Goal: Task Accomplishment & Management: Manage account settings

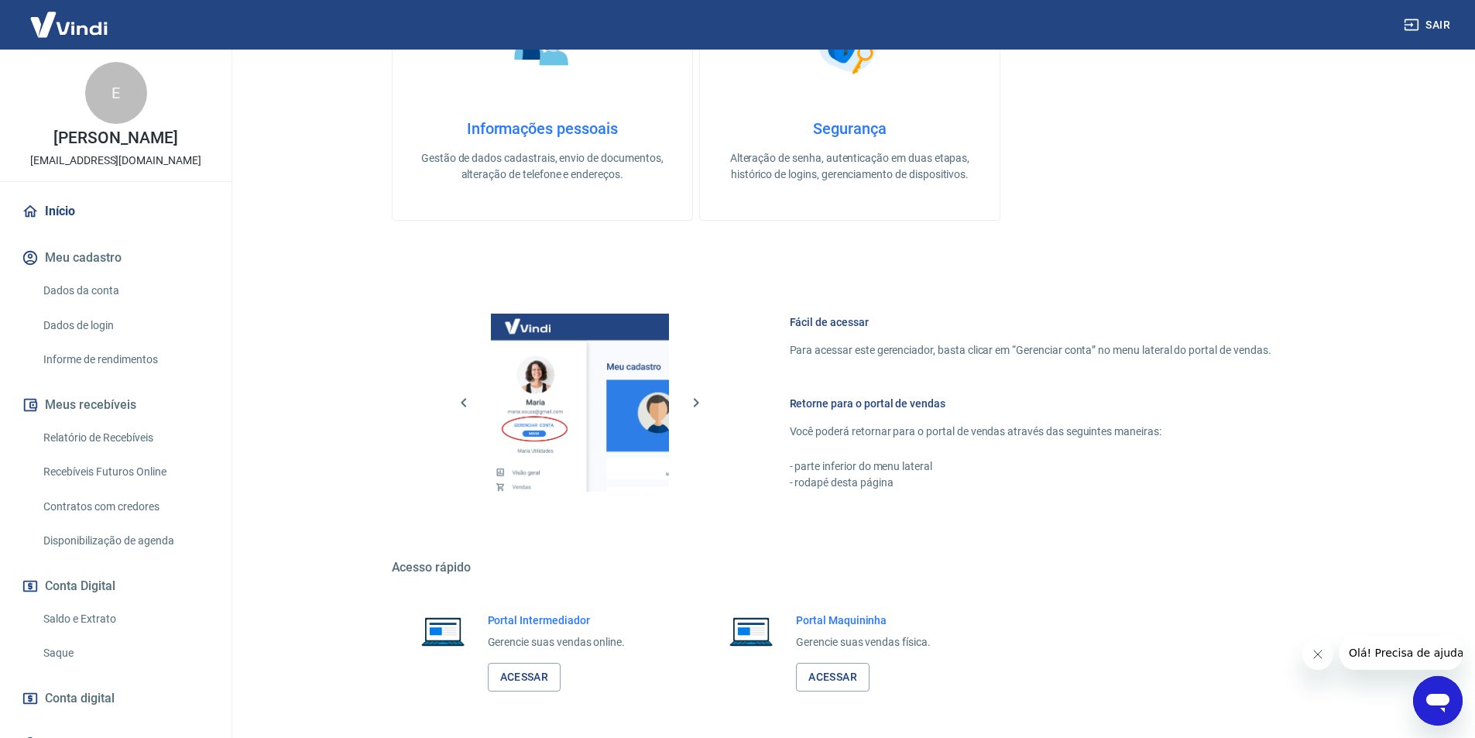
scroll to position [590, 0]
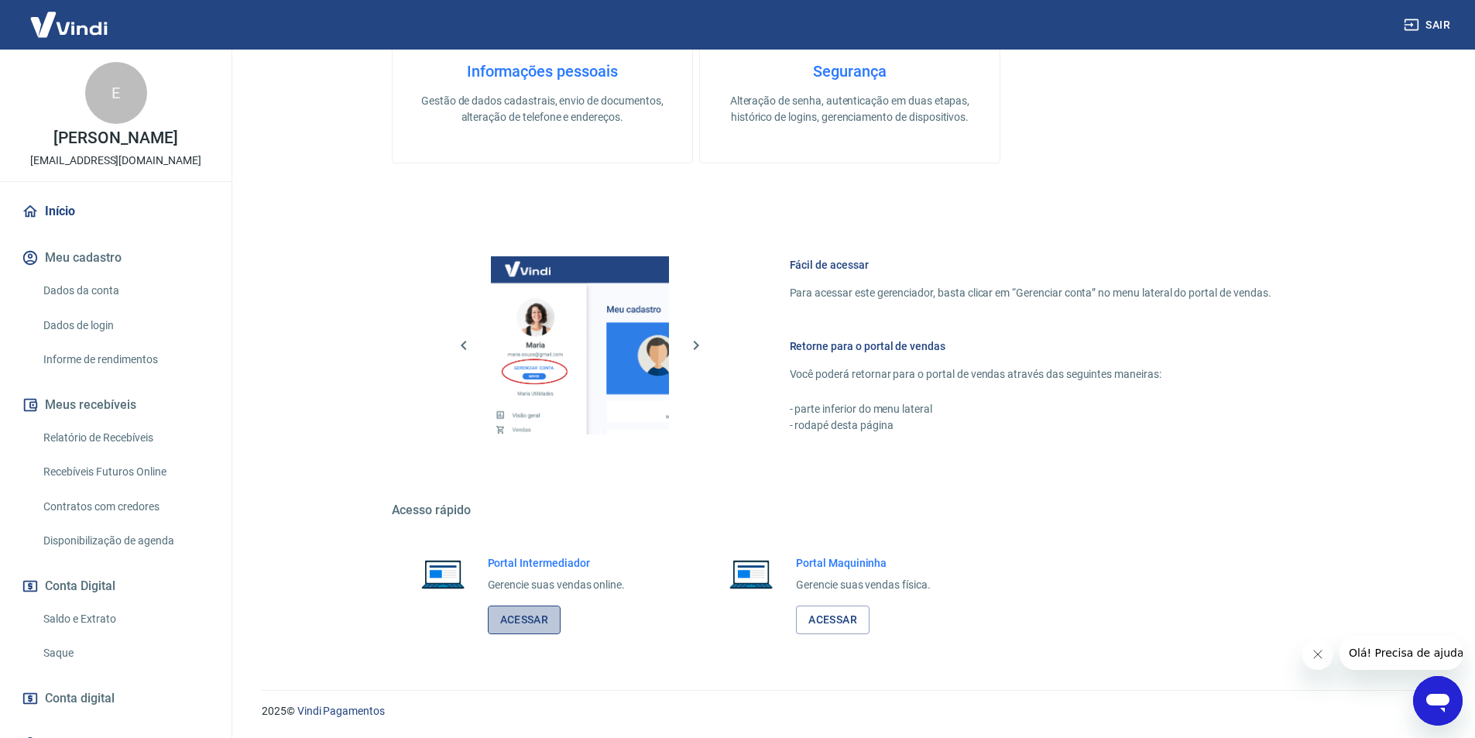
click at [534, 616] on link "Acessar" at bounding box center [525, 620] width 74 height 29
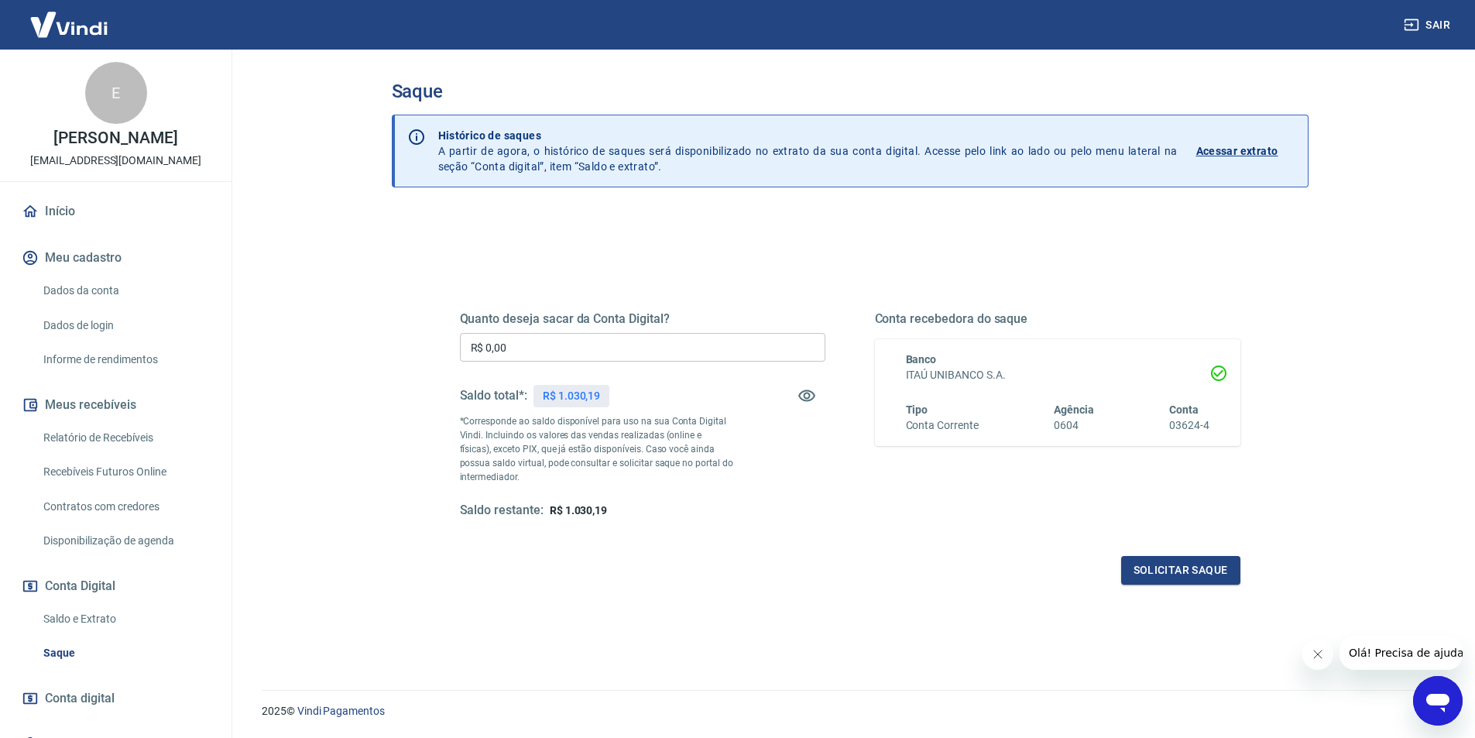
click at [641, 353] on input "R$ 0,00" at bounding box center [643, 347] width 366 height 29
click at [592, 347] on input "R$ 0,00" at bounding box center [643, 347] width 366 height 29
type input "R$ 1.000,00"
click at [1181, 561] on button "Solicitar saque" at bounding box center [1180, 570] width 119 height 29
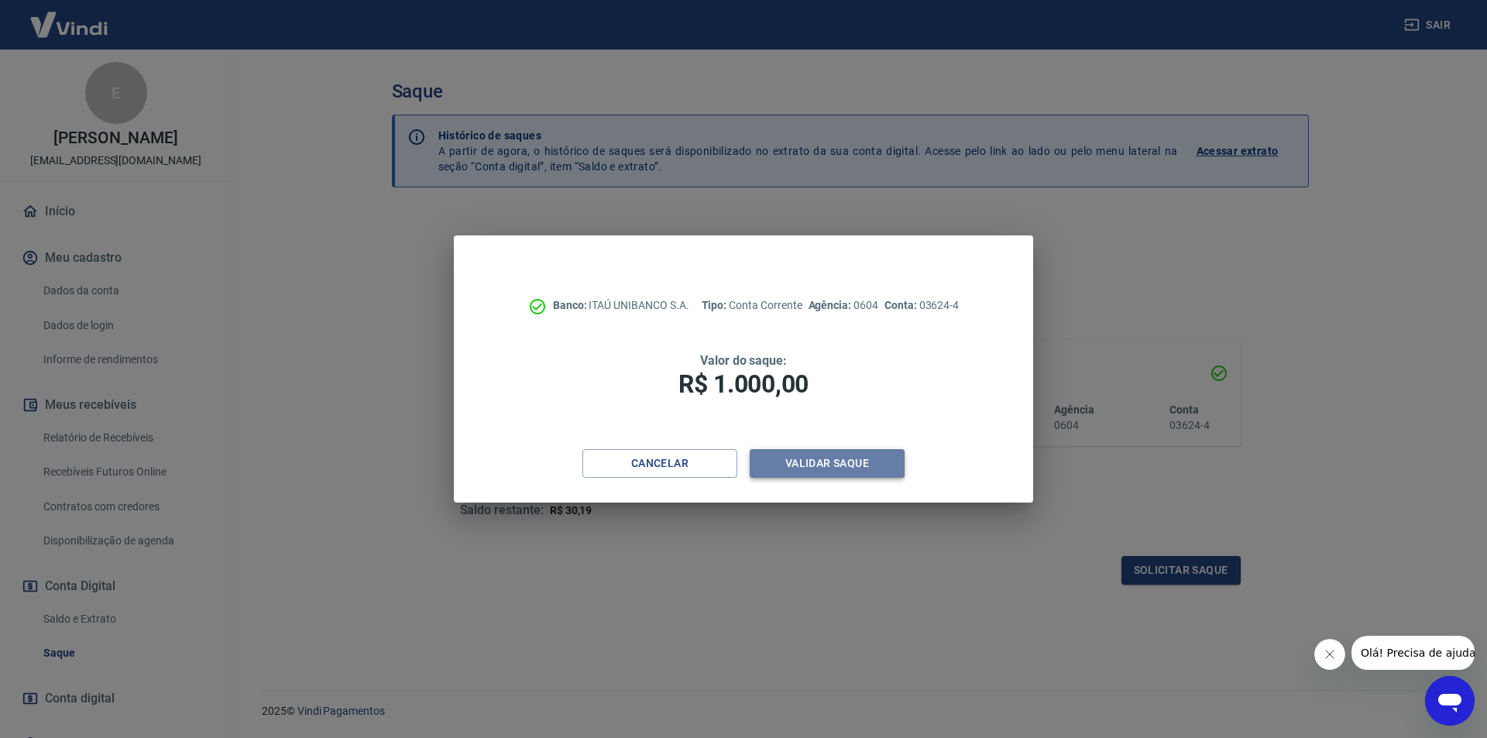
click at [817, 455] on button "Validar saque" at bounding box center [827, 463] width 155 height 29
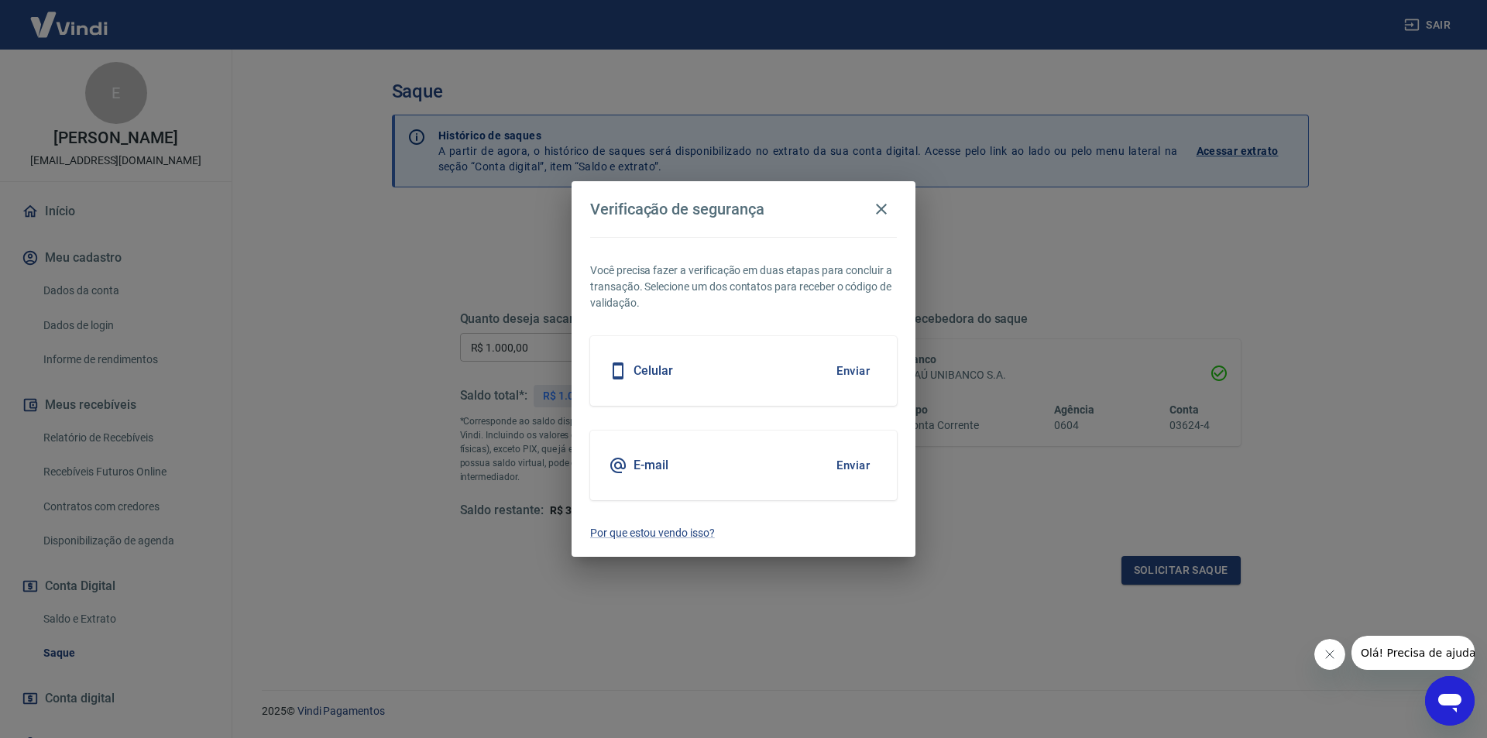
click at [865, 452] on button "Enviar" at bounding box center [853, 465] width 50 height 33
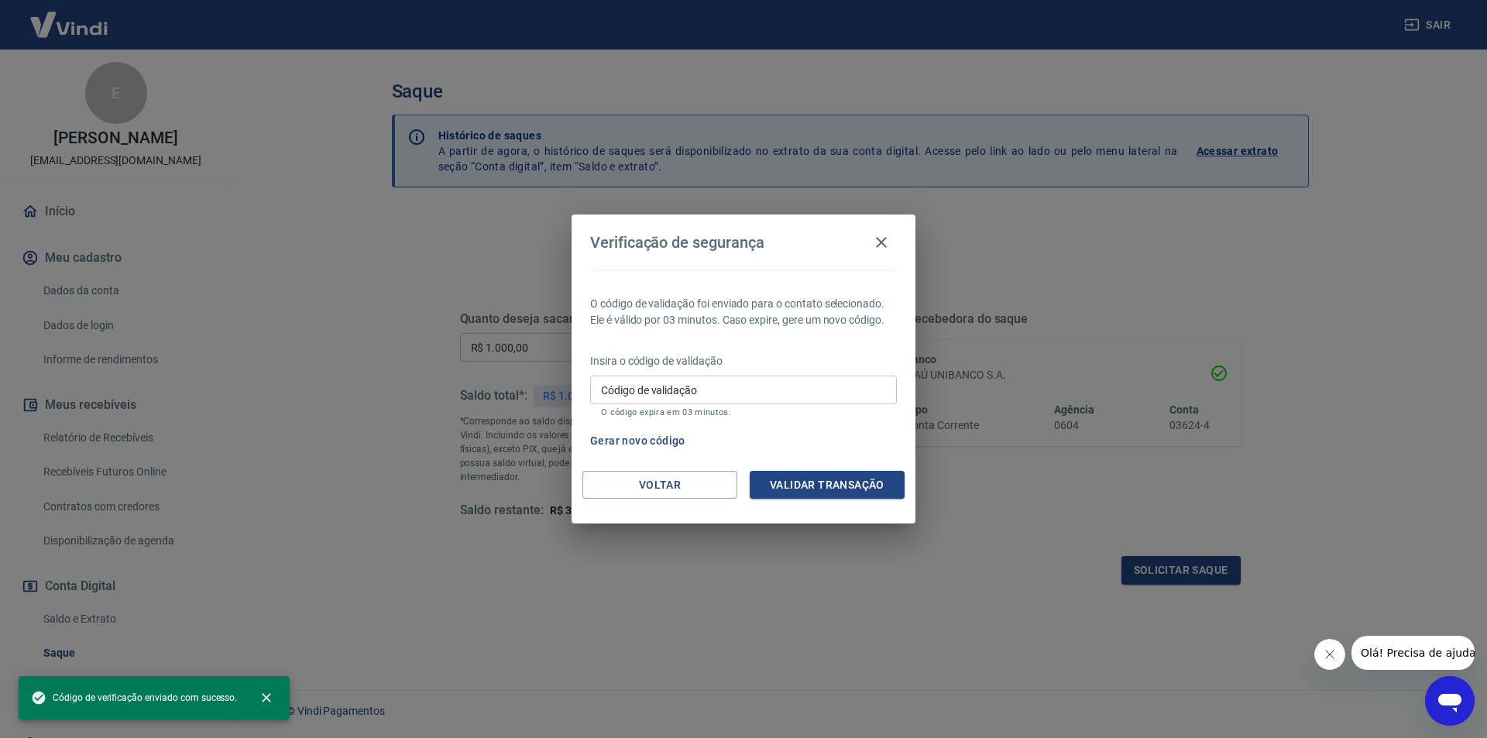
click at [775, 403] on div "Código de validação Código de validação O código expira em 03 minutos." at bounding box center [743, 397] width 307 height 42
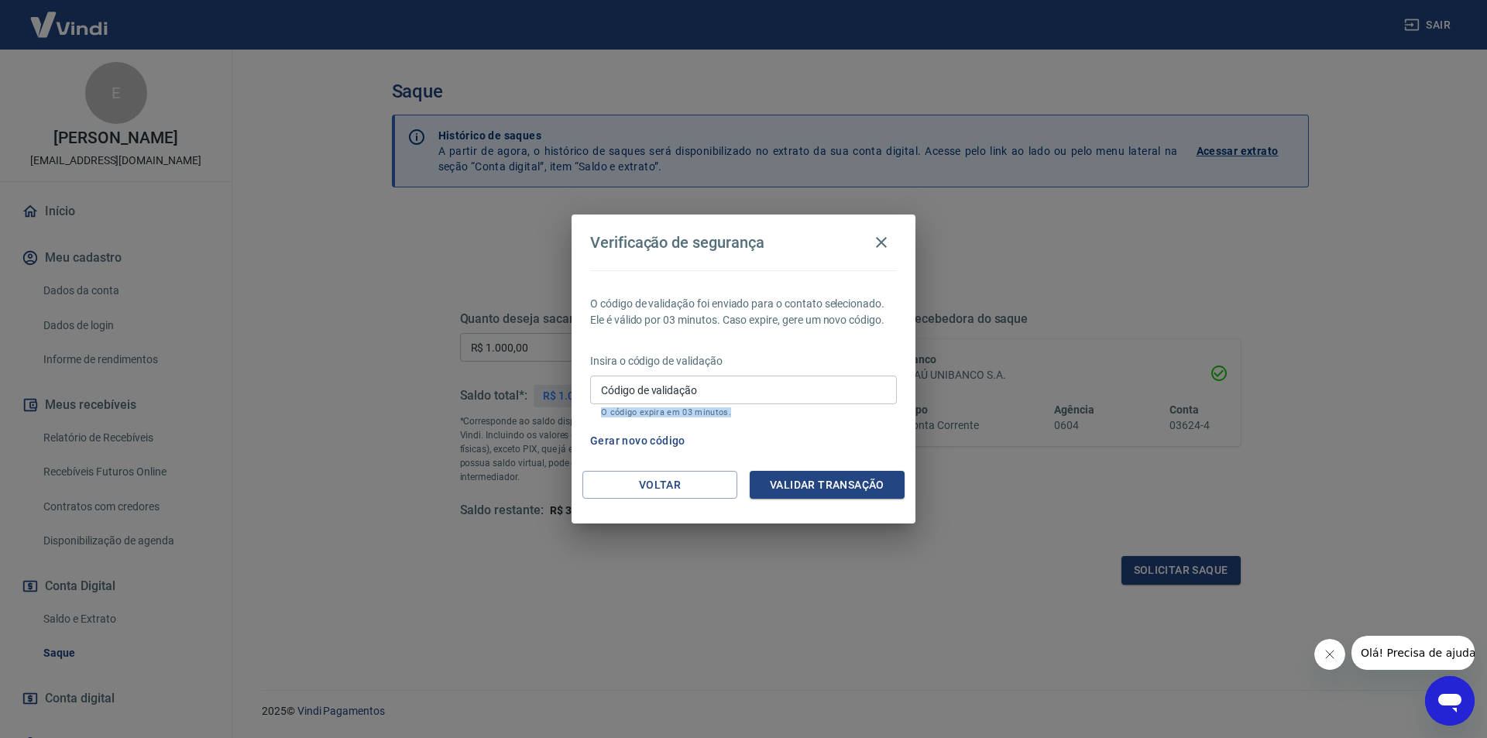
click at [774, 401] on input "Código de validação" at bounding box center [743, 390] width 307 height 29
paste input "727430"
type input "727430"
click at [831, 479] on button "Validar transação" at bounding box center [827, 485] width 155 height 29
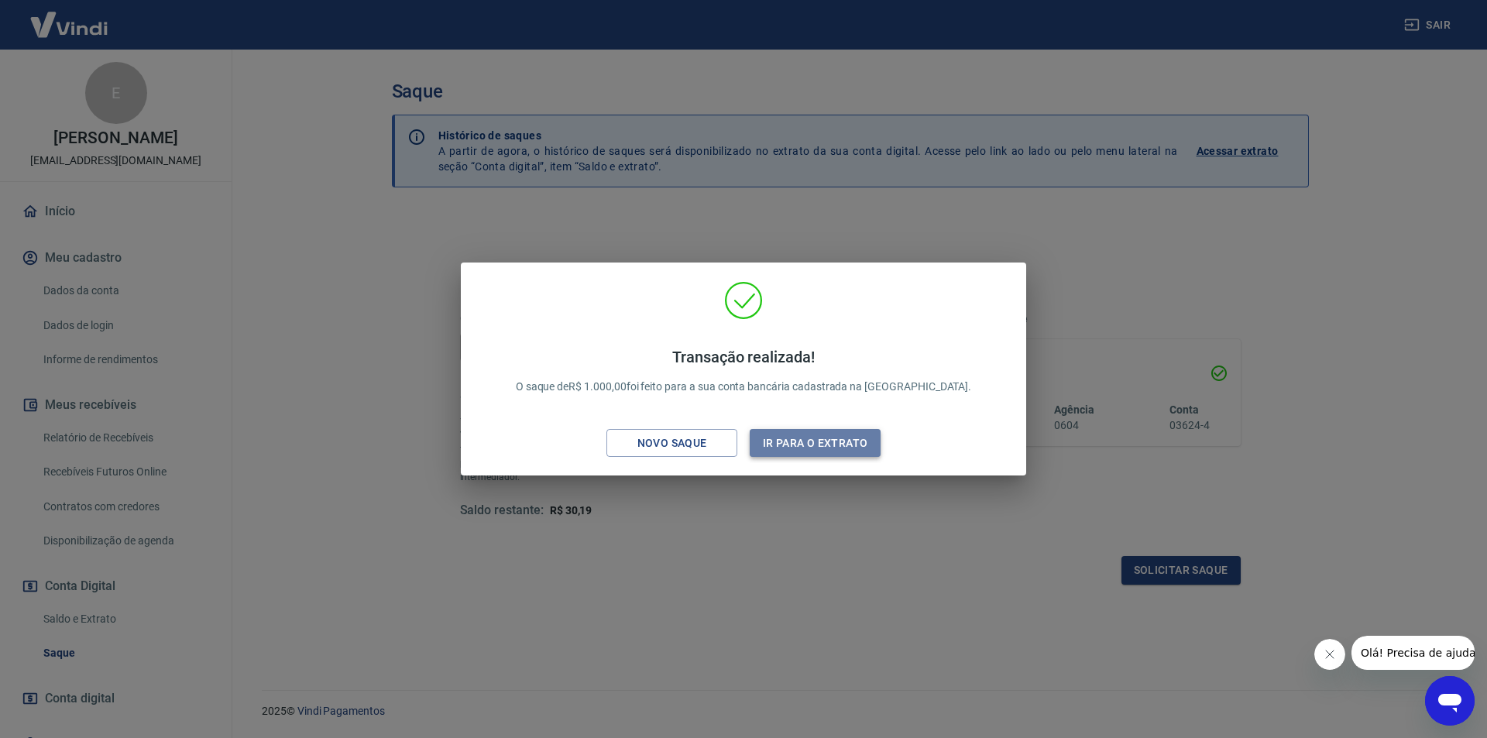
click at [840, 443] on button "Ir para o extrato" at bounding box center [815, 443] width 131 height 29
